Goal: Task Accomplishment & Management: Manage account settings

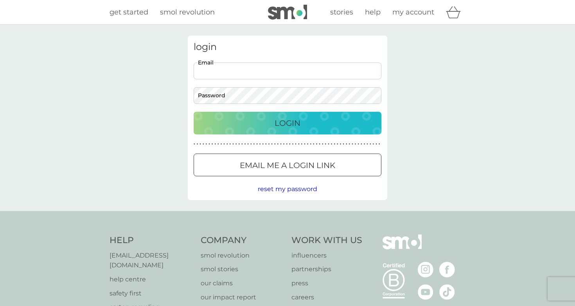
type input "alexandradodon99@gmail.com"
click at [288, 123] on button "Login" at bounding box center [288, 123] width 188 height 23
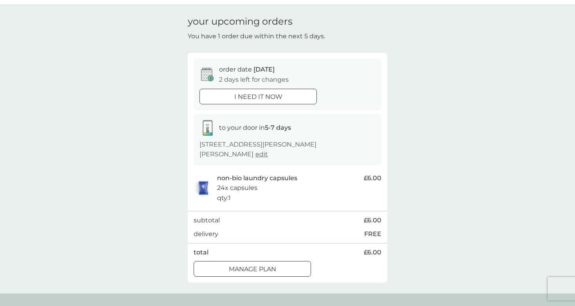
scroll to position [34, 0]
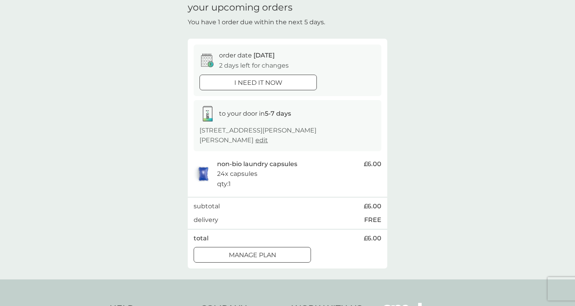
click at [253, 254] on div at bounding box center [252, 256] width 28 height 8
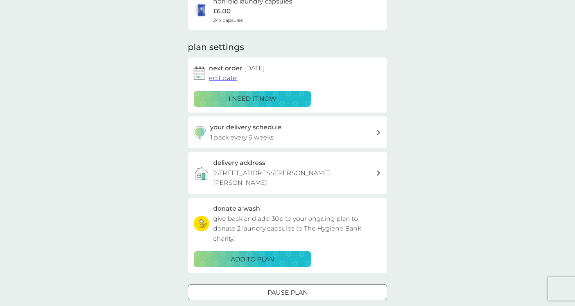
scroll to position [80, 0]
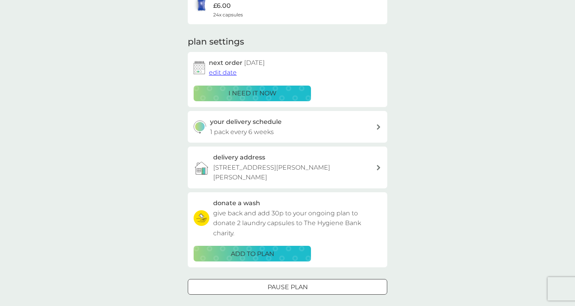
click at [223, 69] on span "edit date" at bounding box center [223, 72] width 28 height 7
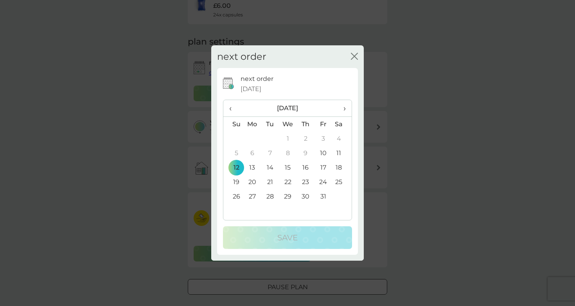
click at [357, 52] on div "close" at bounding box center [354, 56] width 7 height 11
click at [352, 57] on icon "close" at bounding box center [354, 56] width 7 height 7
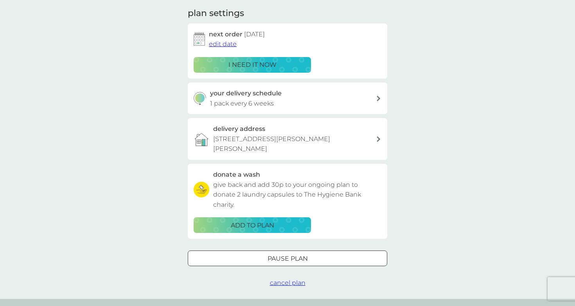
scroll to position [109, 0]
click at [299, 255] on div at bounding box center [288, 259] width 28 height 8
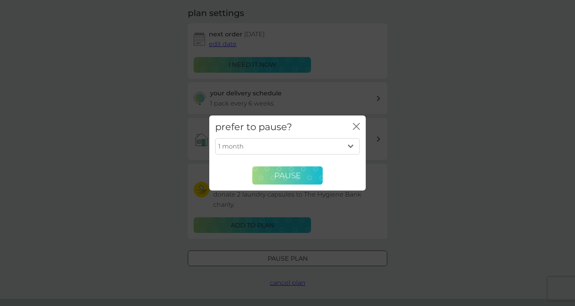
click at [307, 175] on button "Pause" at bounding box center [287, 175] width 70 height 19
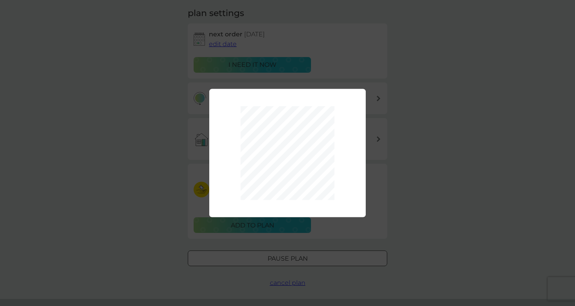
click at [443, 130] on div "1 month 2 months 3 months 4 months 5 months 6 months Pause" at bounding box center [287, 153] width 575 height 306
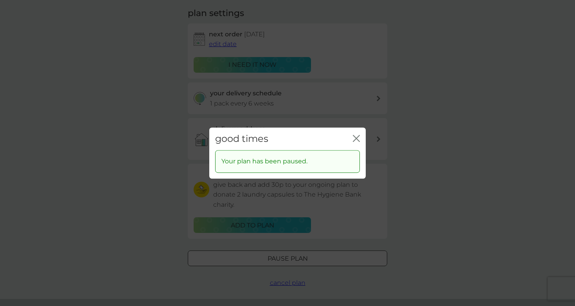
click at [357, 139] on icon "close" at bounding box center [356, 138] width 7 height 7
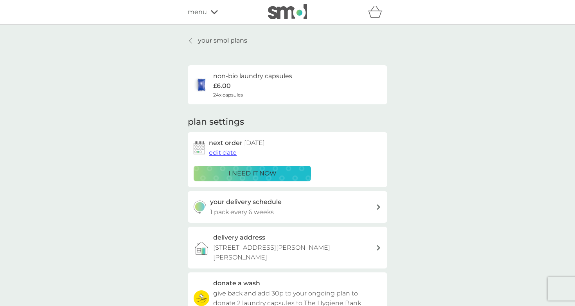
scroll to position [0, 0]
click at [213, 18] on div "refer a friend & you BOTH save smol impact smol shop your smol plans your upcom…" at bounding box center [288, 12] width 200 height 16
drag, startPoint x: 208, startPoint y: 11, endPoint x: 220, endPoint y: 55, distance: 46.1
click at [220, 55] on div "refer a friend & you BOTH save smol impact smol shop your smol plans your upcom…" at bounding box center [287, 297] width 575 height 594
click at [220, 33] on div "your smol plans non-bio laundry capsules £6.00 24x capsules plan settings next …" at bounding box center [287, 217] width 575 height 384
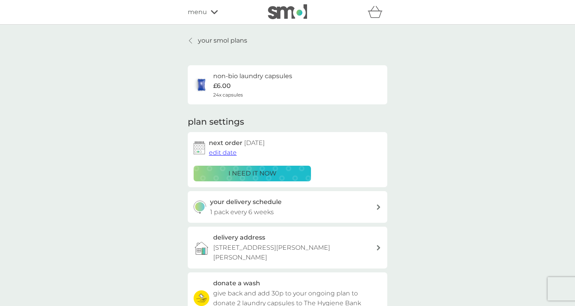
click at [220, 36] on p "your smol plans" at bounding box center [222, 41] width 49 height 10
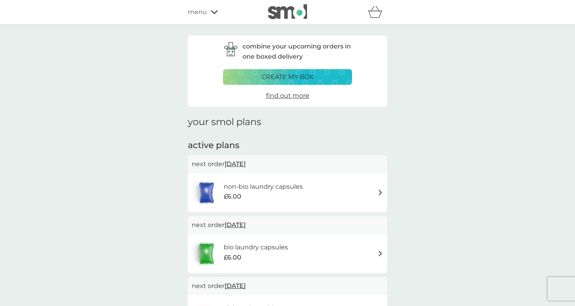
click at [315, 14] on div at bounding box center [287, 12] width 67 height 16
click at [297, 10] on img at bounding box center [287, 11] width 39 height 15
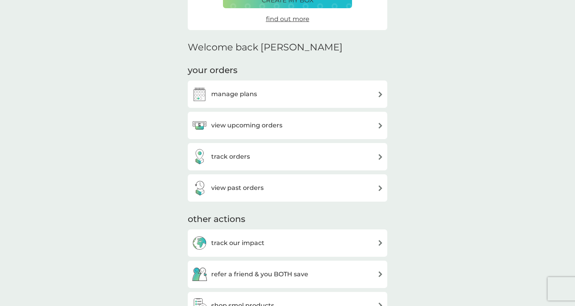
scroll to position [161, 0]
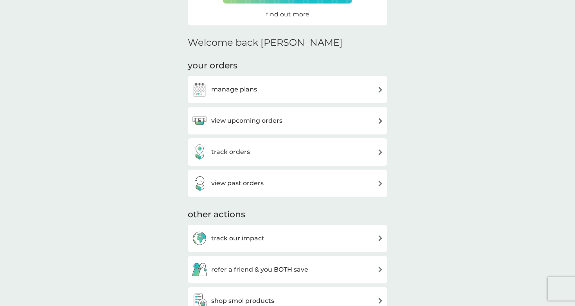
click at [337, 120] on div "view upcoming orders" at bounding box center [288, 121] width 192 height 16
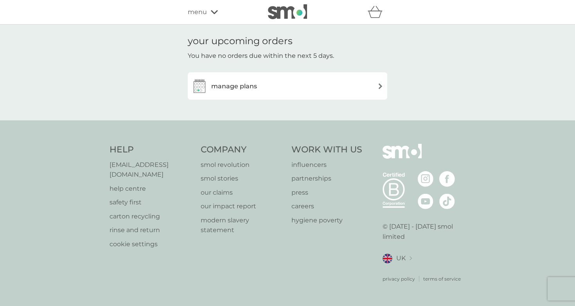
click at [241, 88] on h3 "manage plans" at bounding box center [234, 86] width 46 height 10
